Goal: Check status: Check status

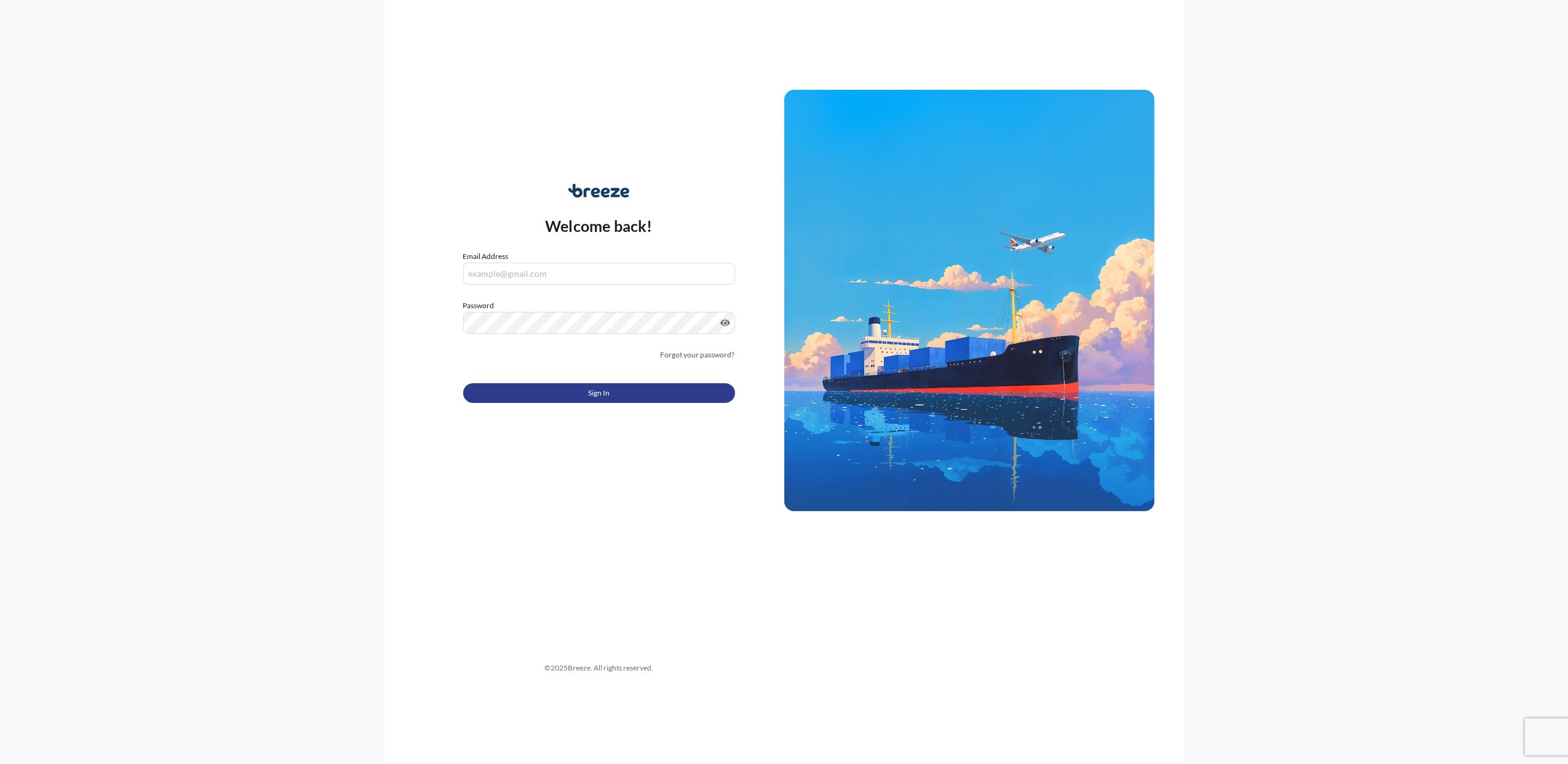
type input "[PERSON_NAME][EMAIL_ADDRESS][DOMAIN_NAME]"
click at [599, 392] on span "Sign In" at bounding box center [598, 393] width 21 height 12
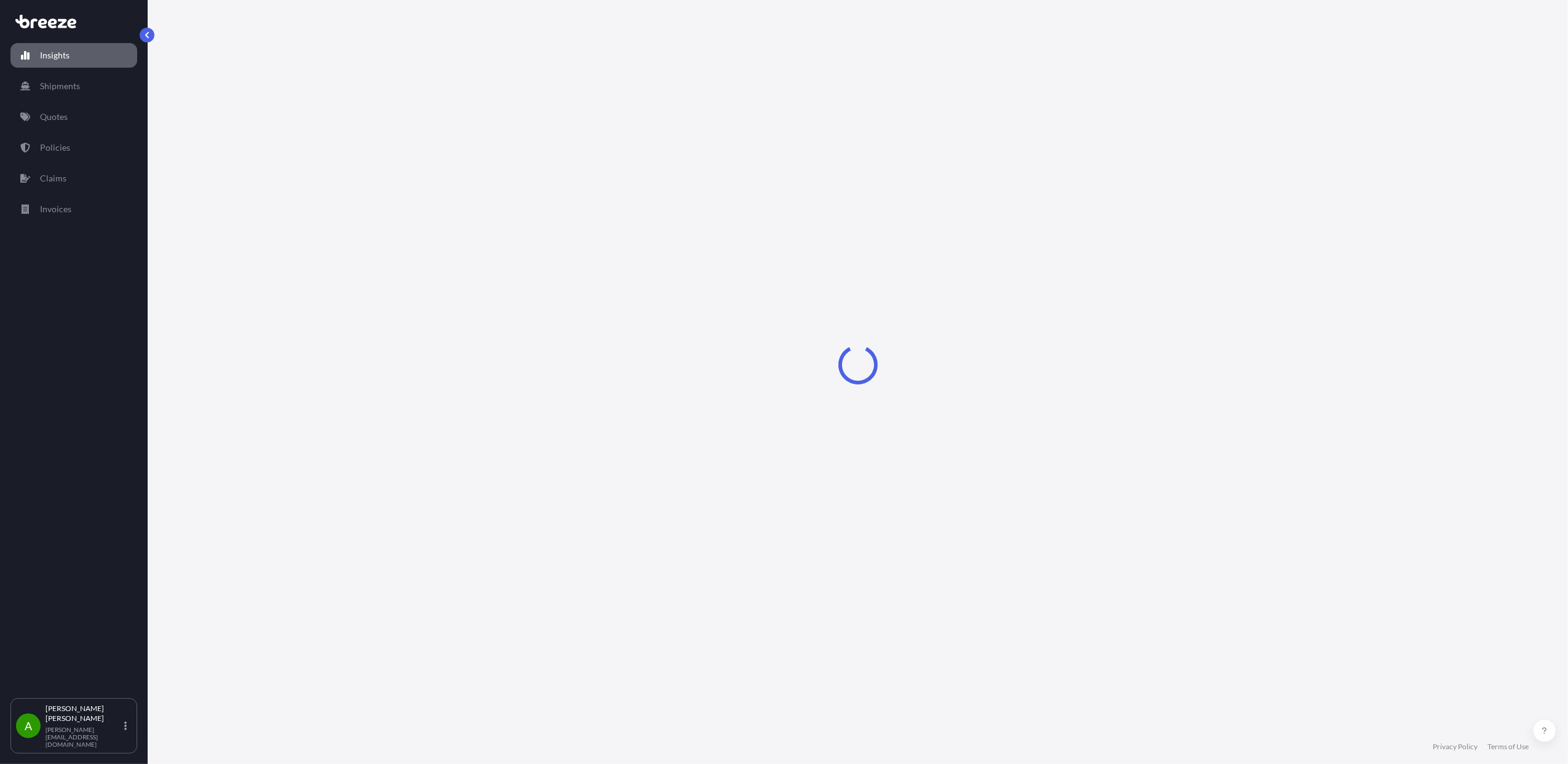
select select "2025"
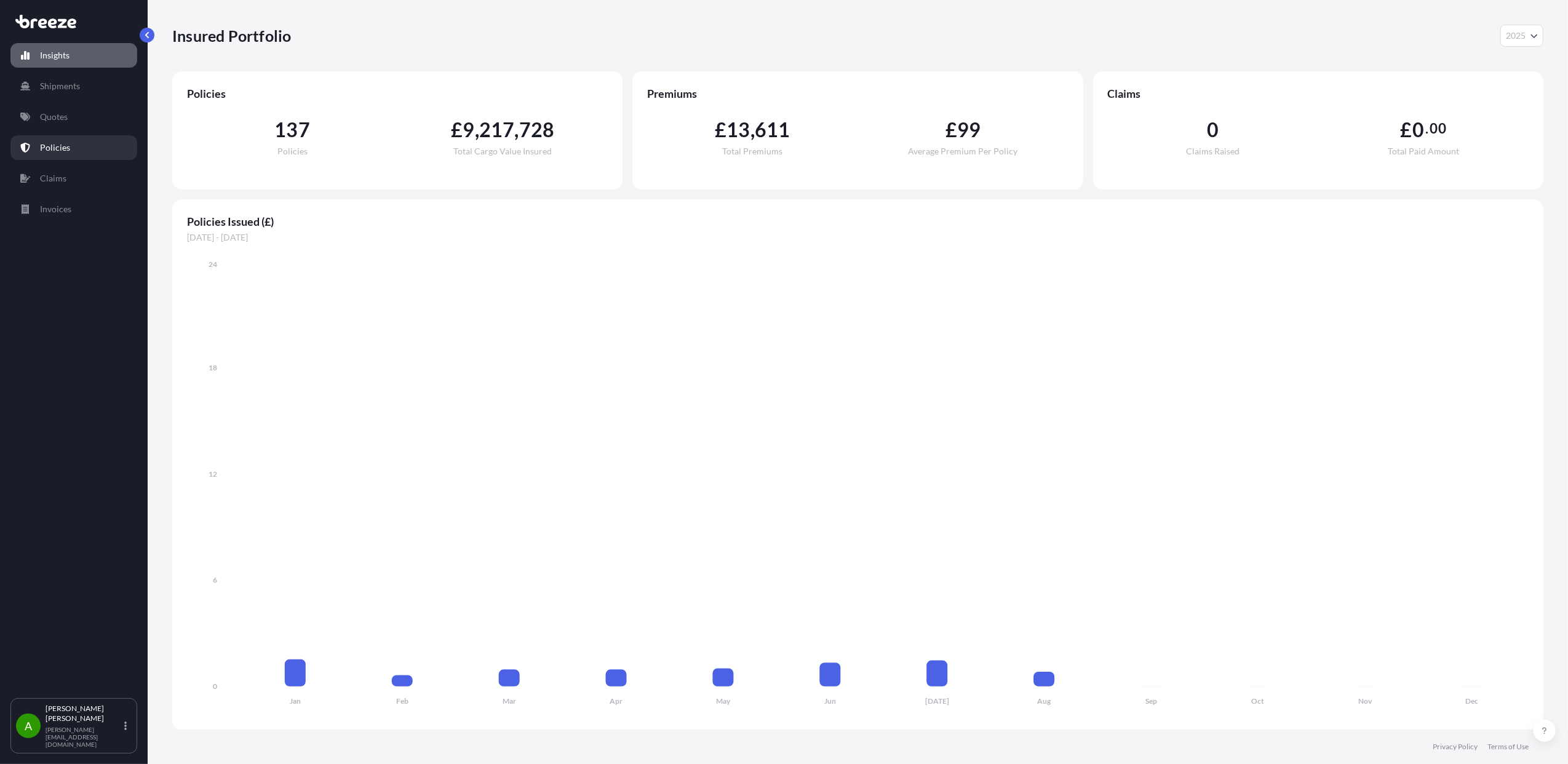
click at [50, 151] on p "Policies" at bounding box center [55, 148] width 30 height 12
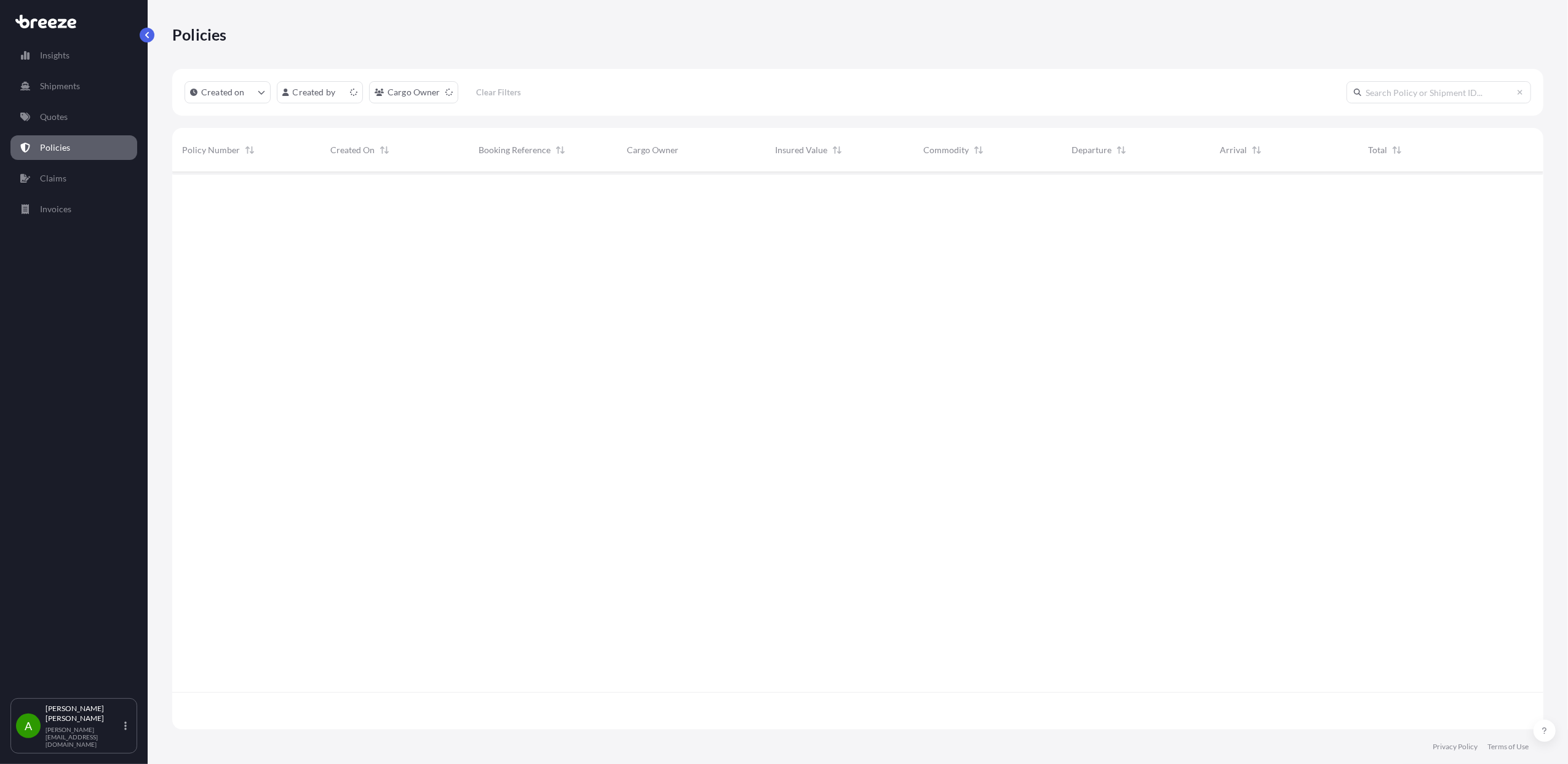
scroll to position [552, 1359]
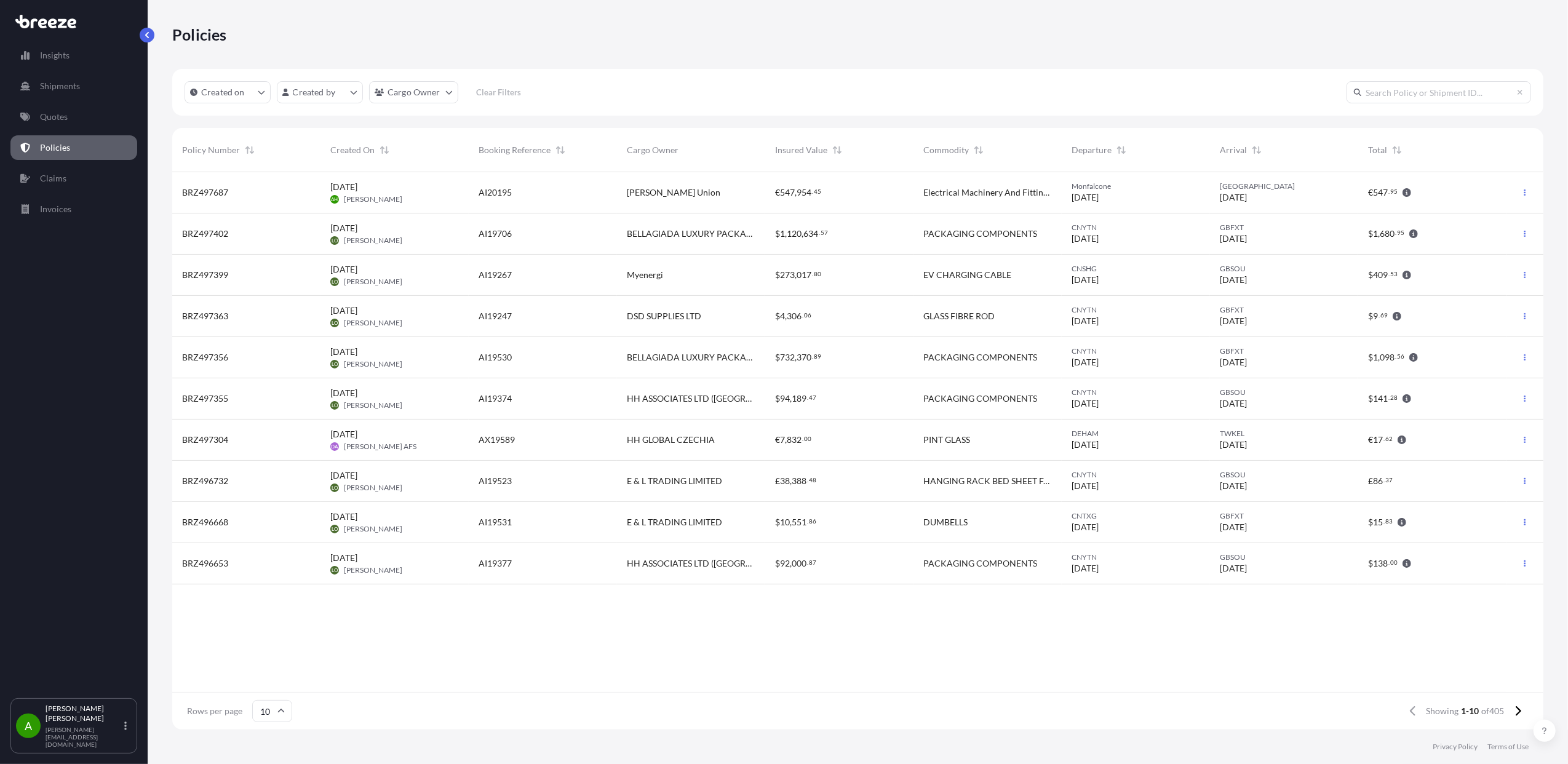
click at [501, 244] on div "AI19706" at bounding box center [543, 234] width 148 height 41
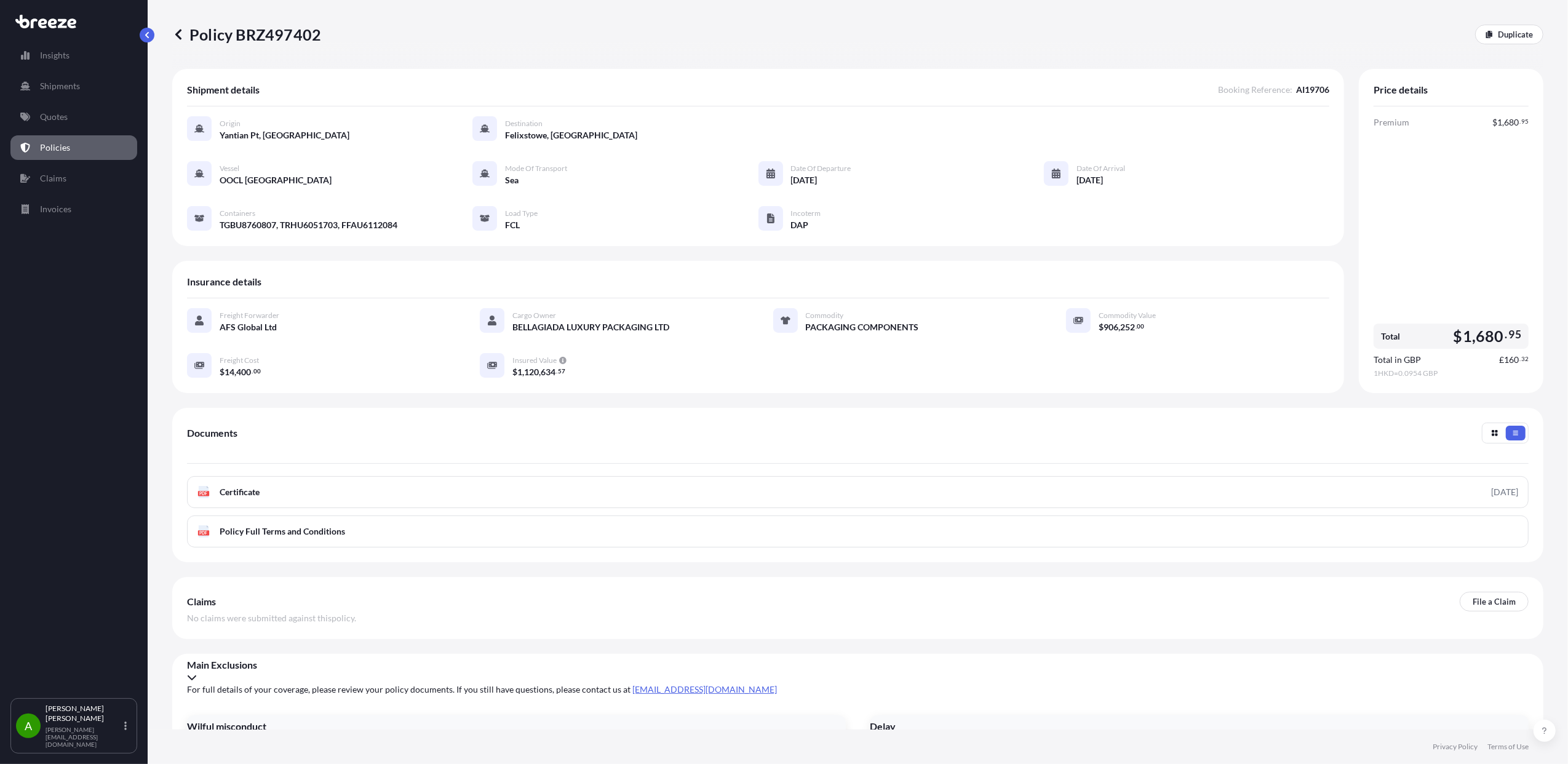
click at [180, 37] on icon at bounding box center [178, 35] width 12 height 12
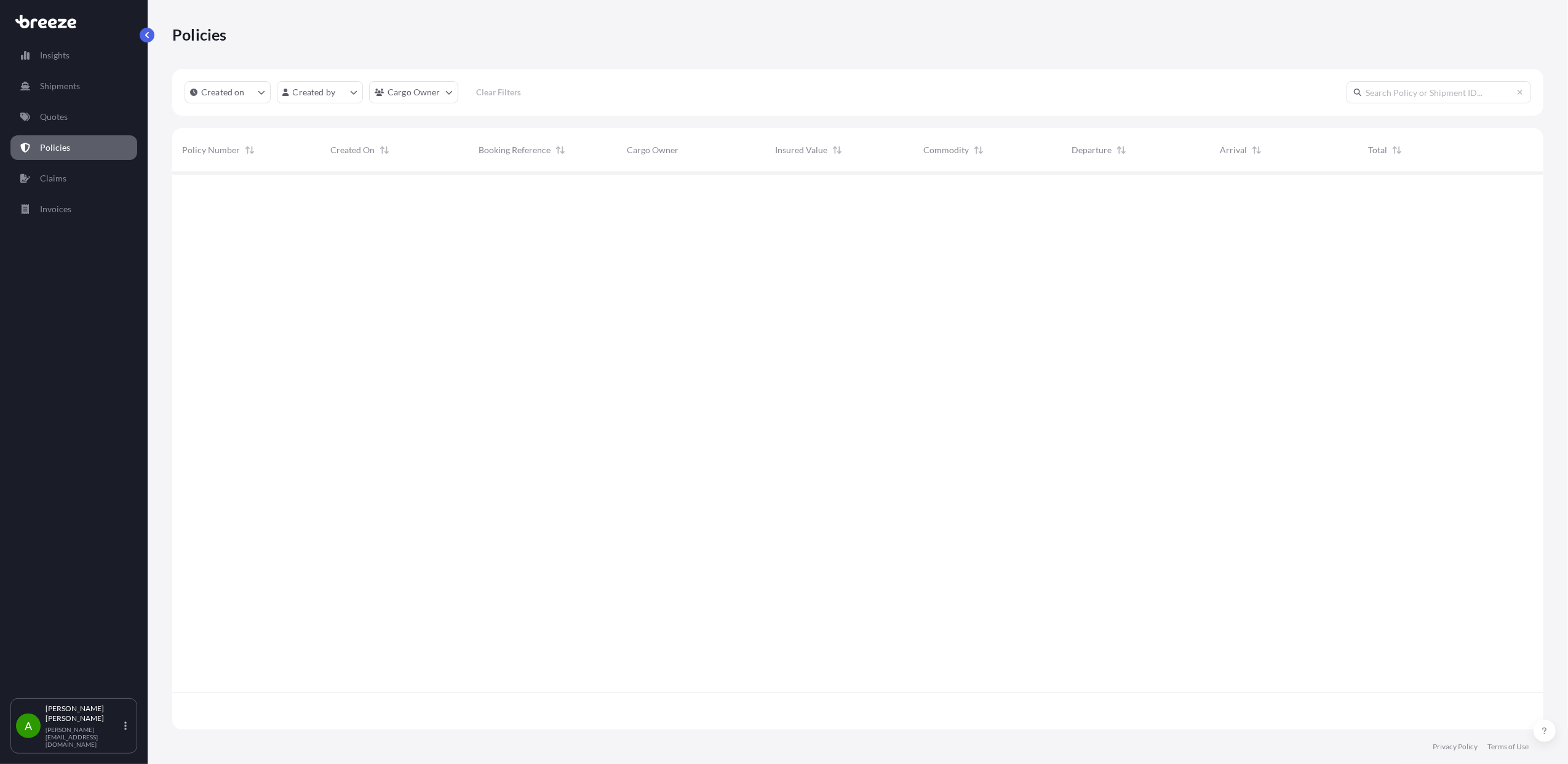
scroll to position [552, 1359]
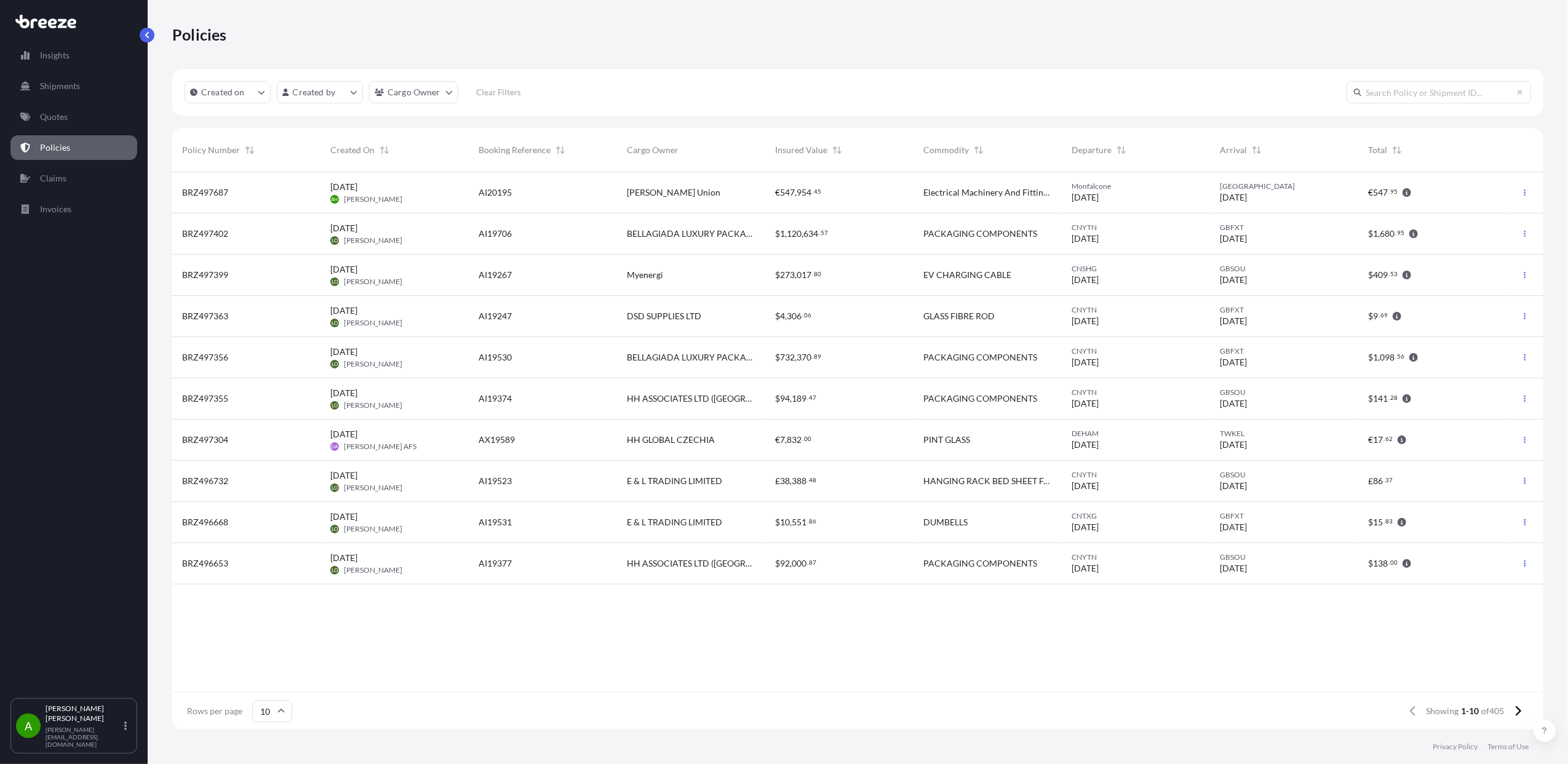
click at [513, 358] on div "AI19530" at bounding box center [542, 358] width 128 height 12
